Goal: Task Accomplishment & Management: Use online tool/utility

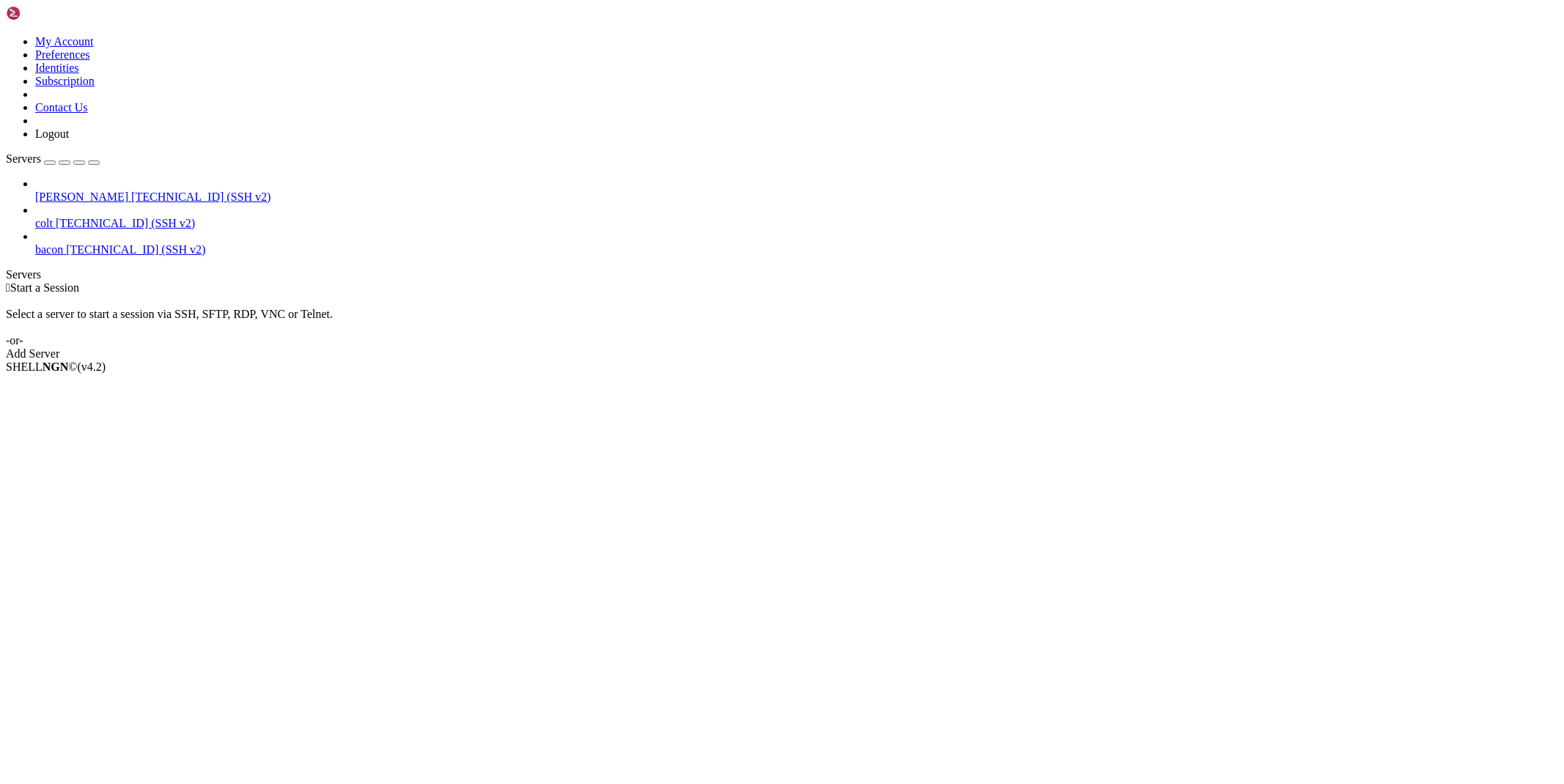
click at [131, 191] on span "[TECHNICAL_ID] (SSH v2)" at bounding box center [201, 197] width 140 height 12
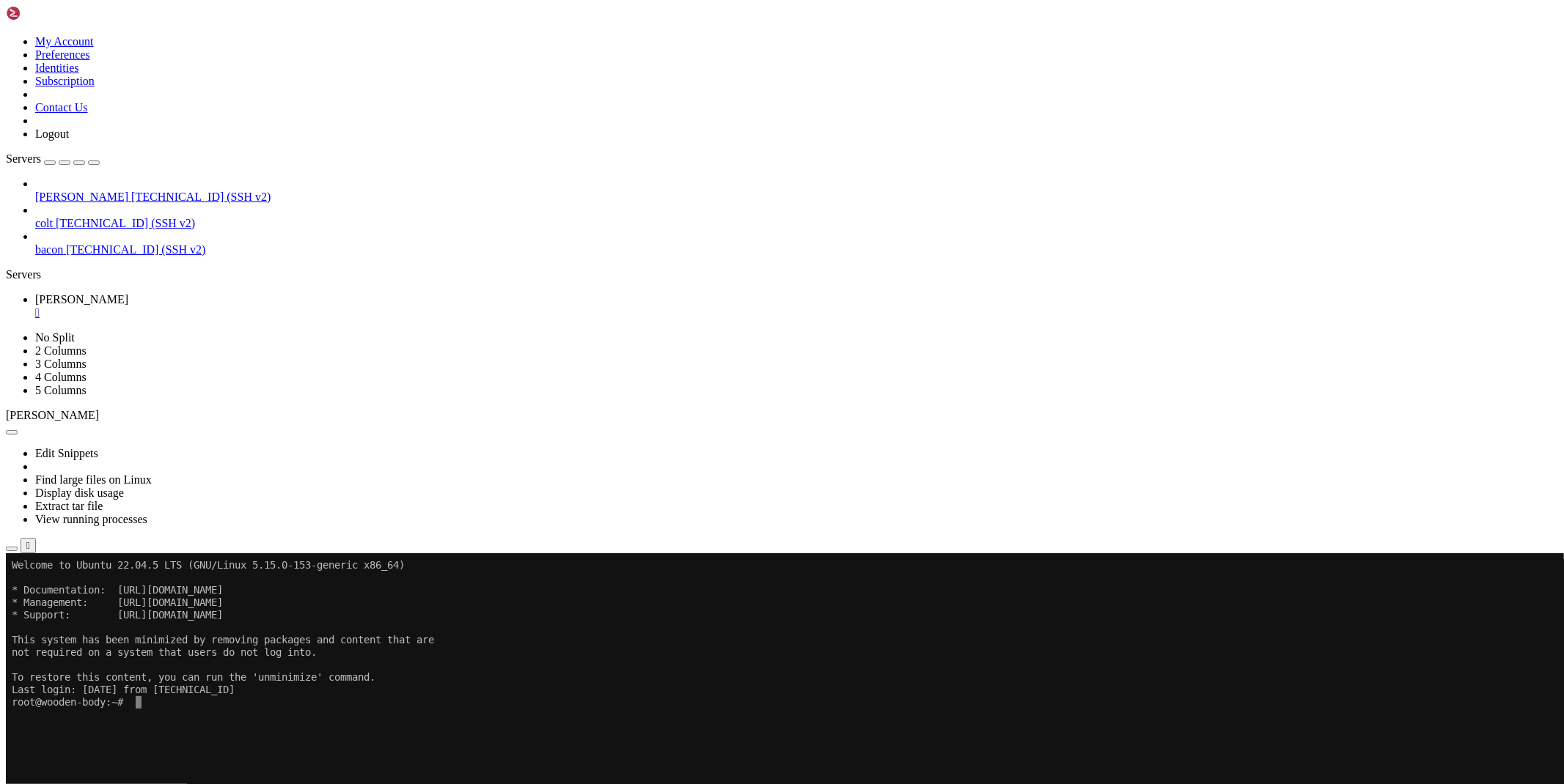
click at [11, 549] on icon "button" at bounding box center [11, 549] width 0 height 0
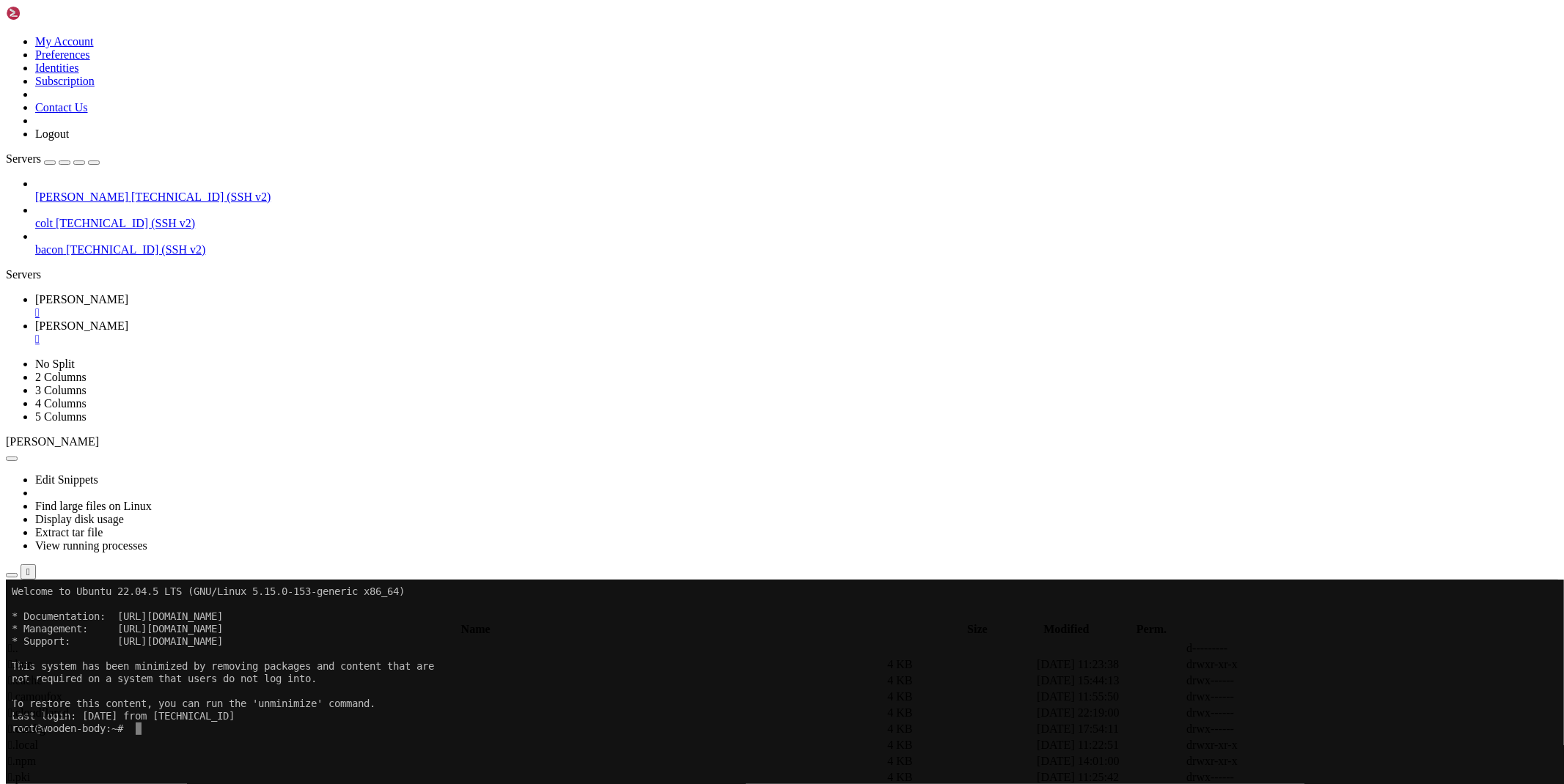
drag, startPoint x: 270, startPoint y: 313, endPoint x: 264, endPoint y: 426, distance: 113.2
click at [212, 722] on div at bounding box center [782, 392] width 1564 height 784
click at [53, 690] on span " database" at bounding box center [30, 696] width 45 height 12
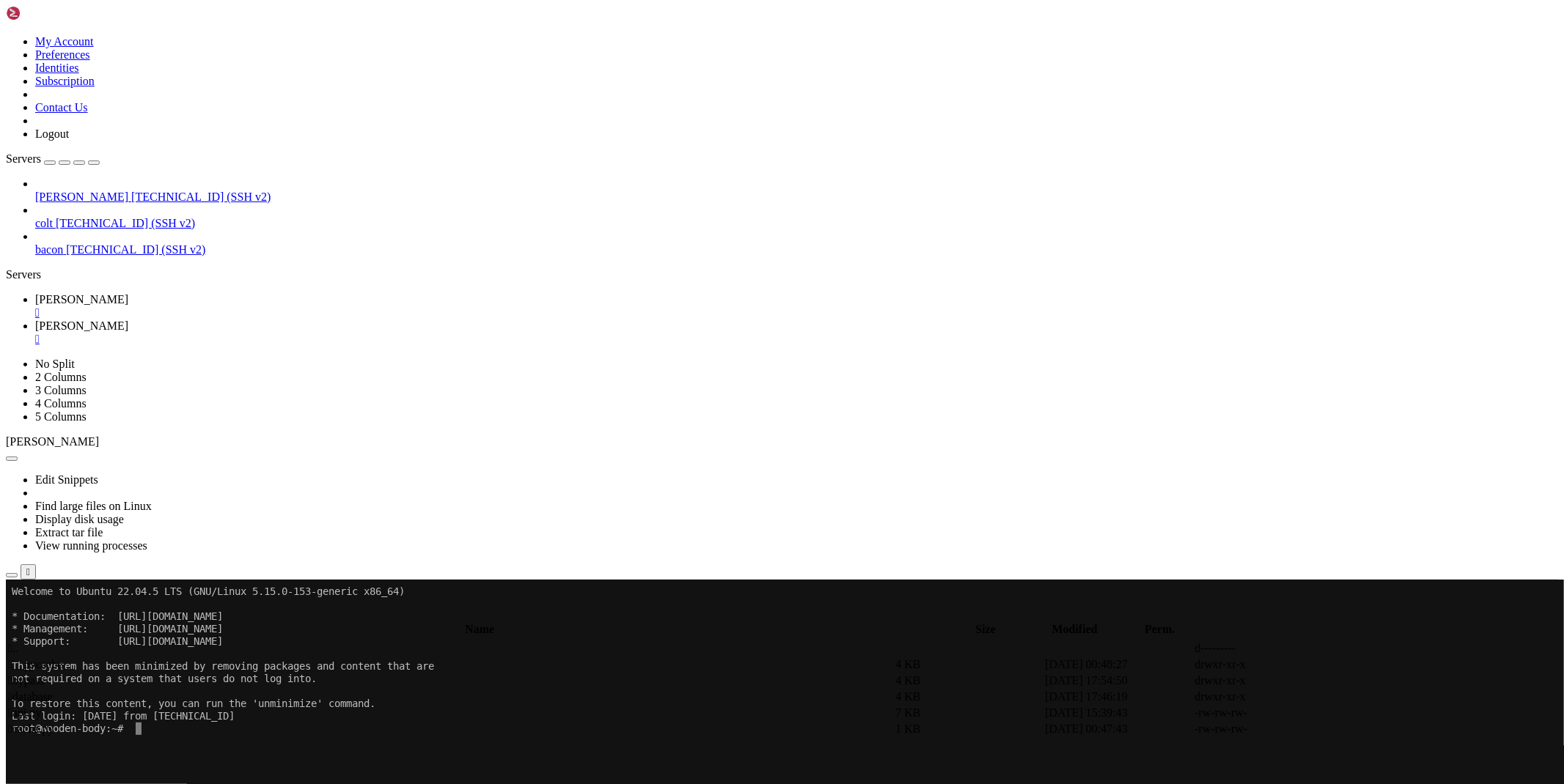
type input "/root/ryx/database"
click at [1344, 680] on icon at bounding box center [1344, 680] width 0 height 0
type textarea ""f1e76345-4f72-44d3-ab64-e58d170496ca": {"valid": true},"
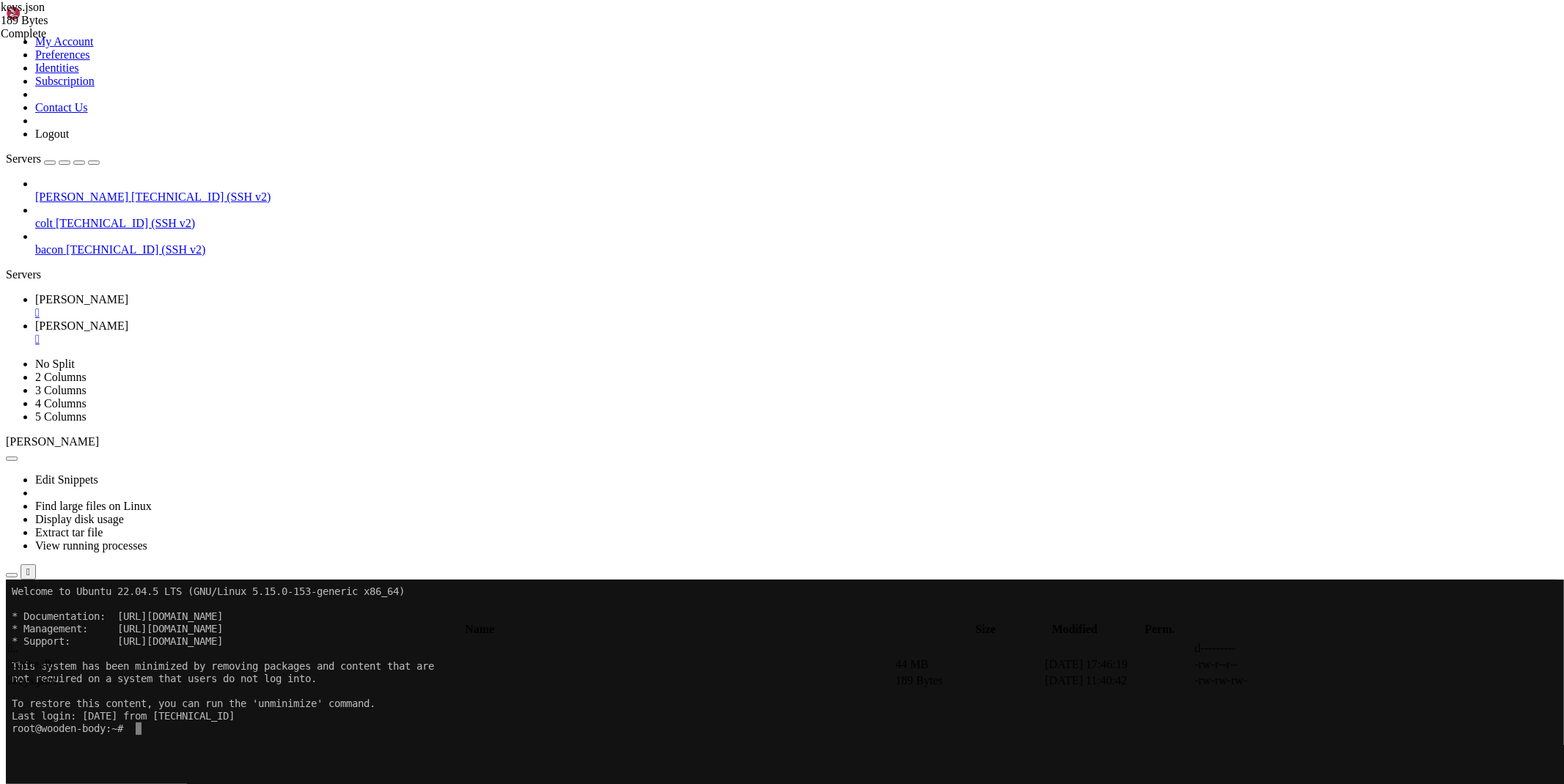
type textarea ""ea2742b5-5694-4c56-81af-fcdc34b5591d": {"valid": true}"
click at [35, 293] on icon at bounding box center [35, 299] width 0 height 12
click at [304, 320] on link "[PERSON_NAME] " at bounding box center [797, 333] width 1523 height 26
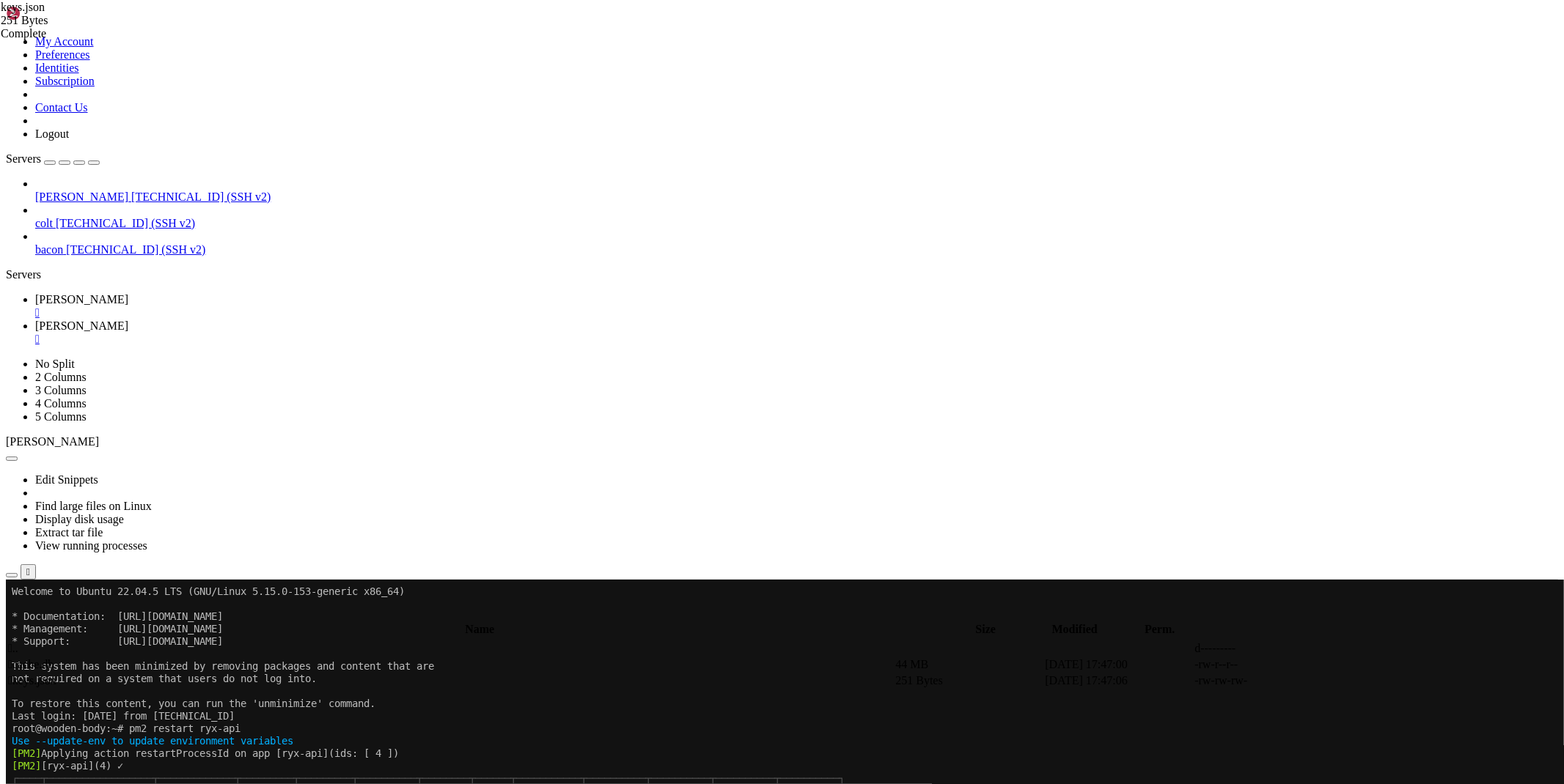
click at [1375, 673] on td at bounding box center [1417, 680] width 148 height 15
click at [1344, 680] on icon at bounding box center [1344, 680] width 0 height 0
drag, startPoint x: 420, startPoint y: 122, endPoint x: 378, endPoint y: 109, distance: 44.0
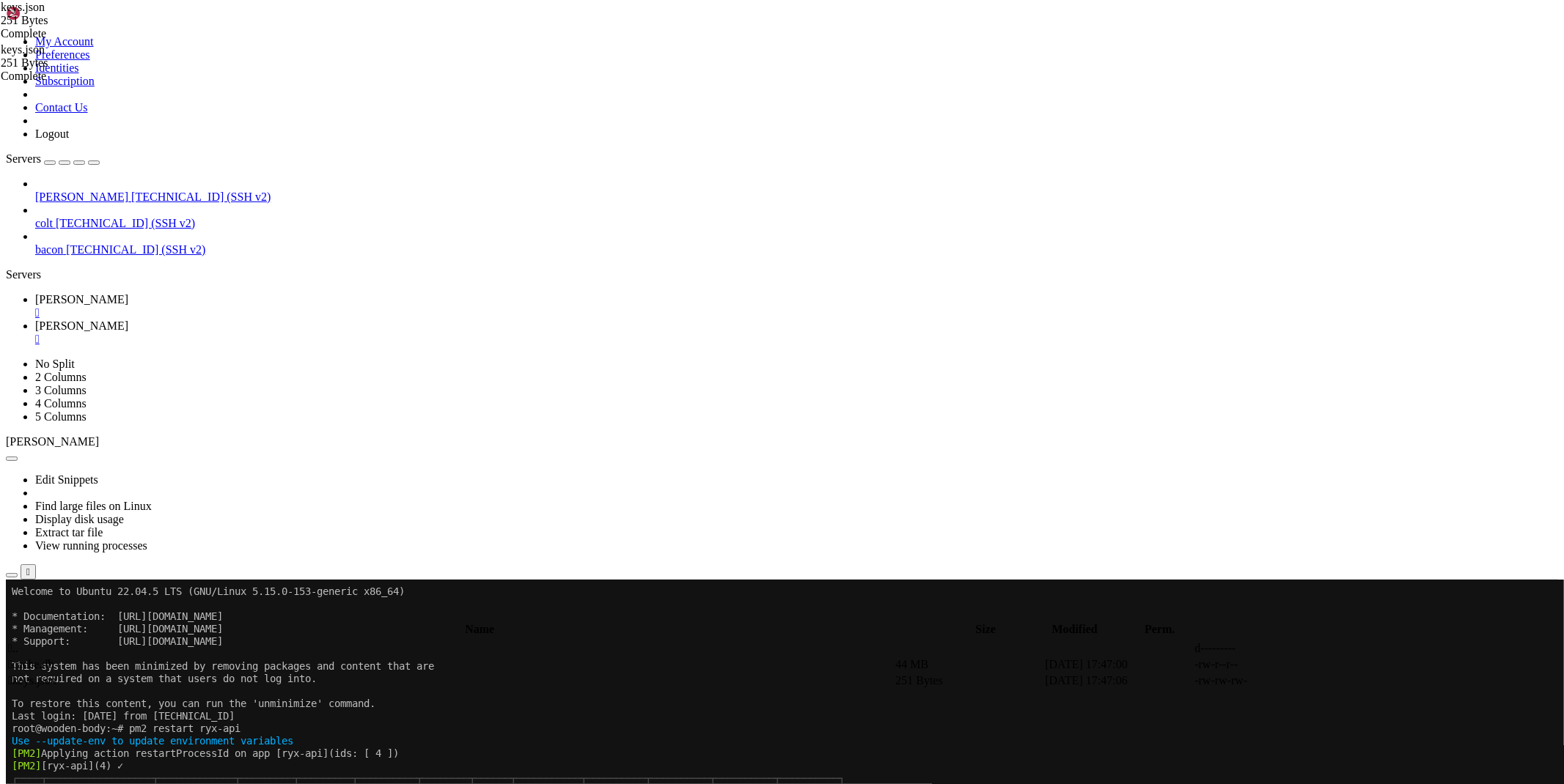
drag, startPoint x: 393, startPoint y: 96, endPoint x: 238, endPoint y: 97, distance: 155.0
type textarea ""f1e76345-4f72-44d3-ab64-e58d170496ca": {"valid": true},"
